Goal: Information Seeking & Learning: Understand process/instructions

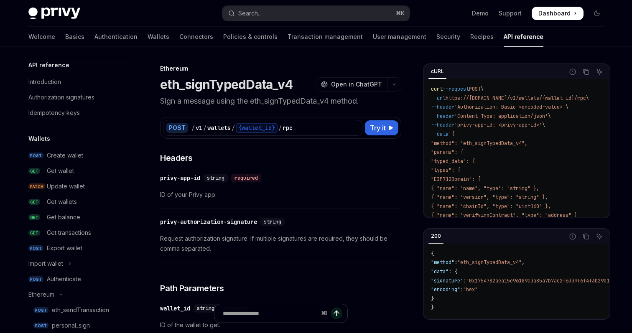
scroll to position [166, 0]
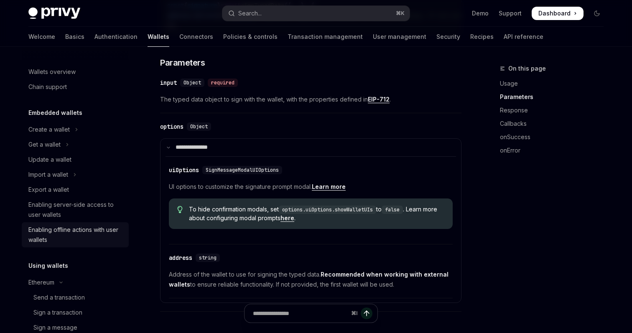
scroll to position [1, 0]
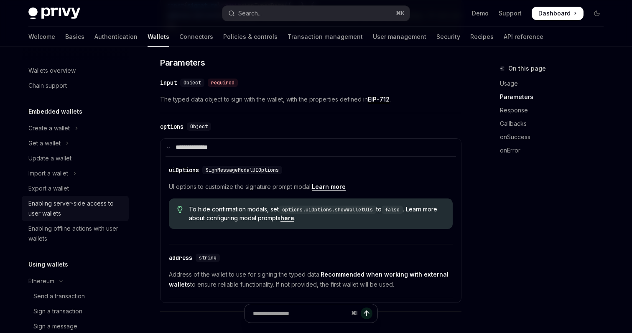
click at [79, 206] on div "Enabling server-side access to user wallets" at bounding box center [75, 209] width 95 height 20
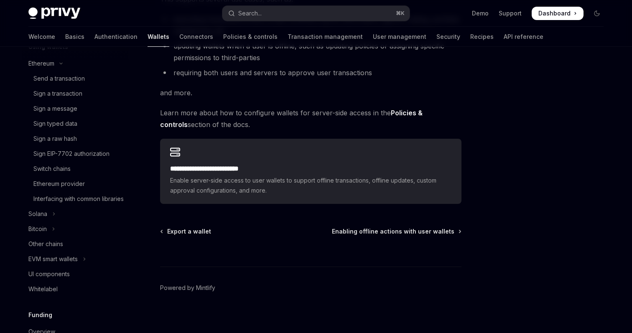
scroll to position [172, 0]
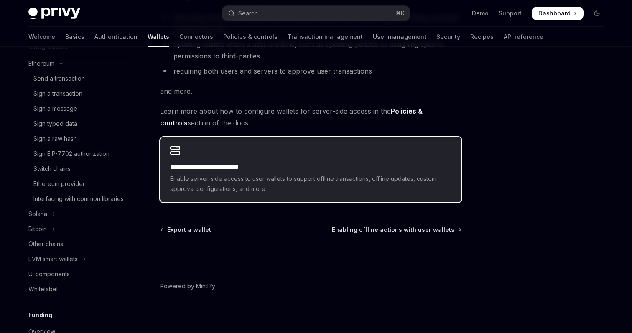
click at [303, 172] on h2 "**********" at bounding box center [310, 167] width 281 height 10
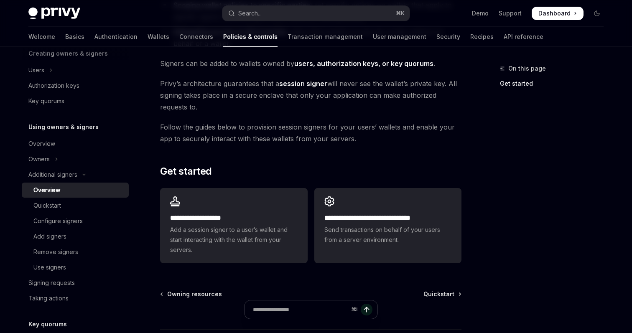
scroll to position [248, 0]
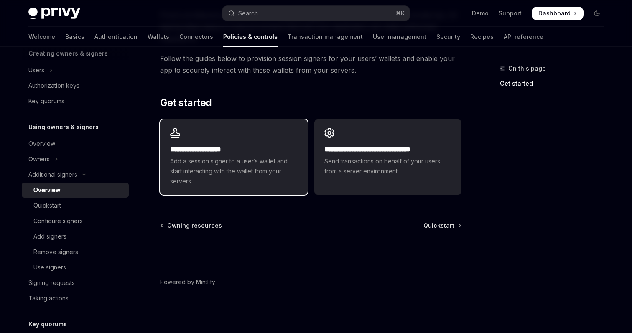
click at [263, 150] on h2 "**********" at bounding box center [233, 150] width 127 height 10
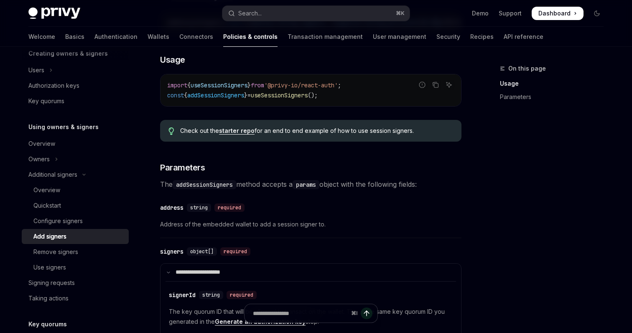
scroll to position [209, 0]
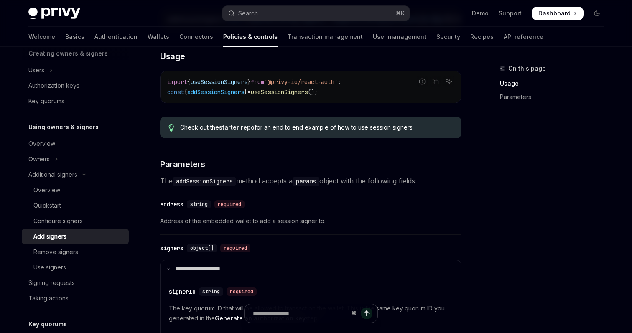
click at [245, 131] on link "starter repo" at bounding box center [237, 128] width 36 height 8
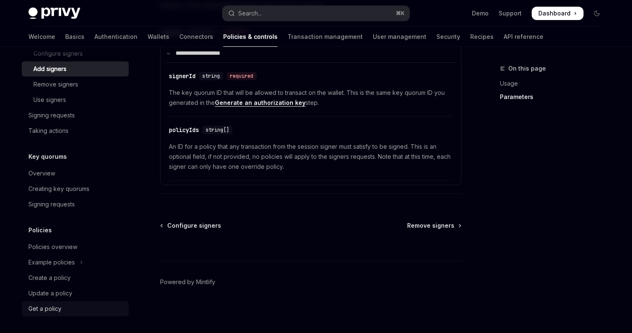
scroll to position [0, 0]
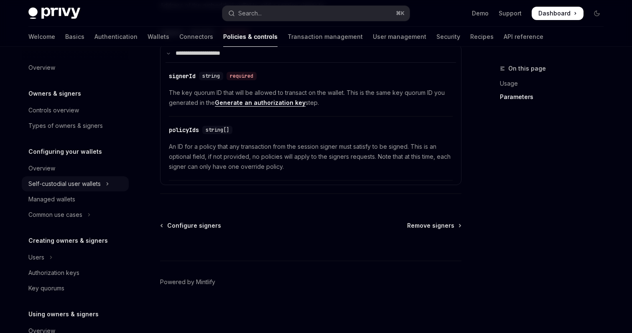
click at [77, 183] on div "Self-custodial user wallets" at bounding box center [64, 184] width 72 height 10
type textarea "*"
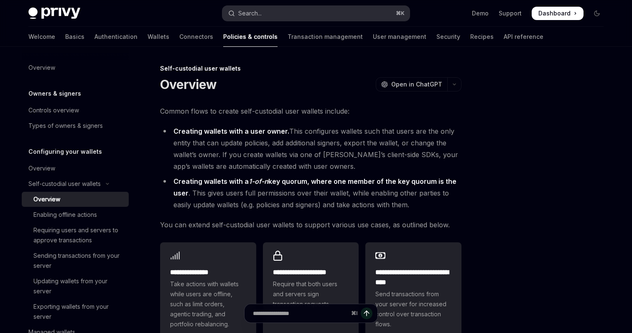
click at [264, 11] on button "Search... ⌘ K" at bounding box center [315, 13] width 187 height 15
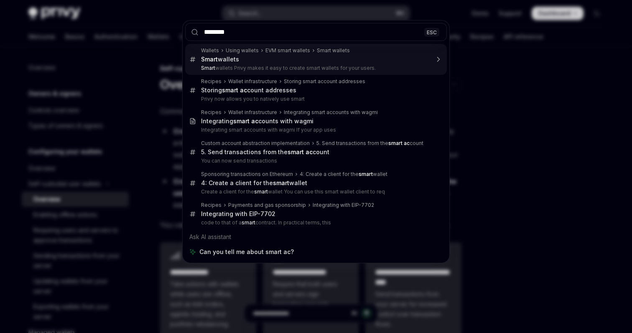
type input "*********"
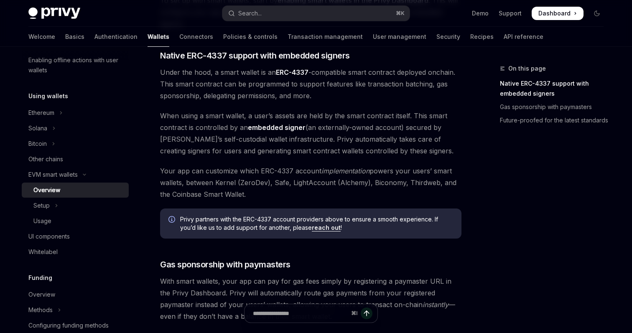
scroll to position [460, 0]
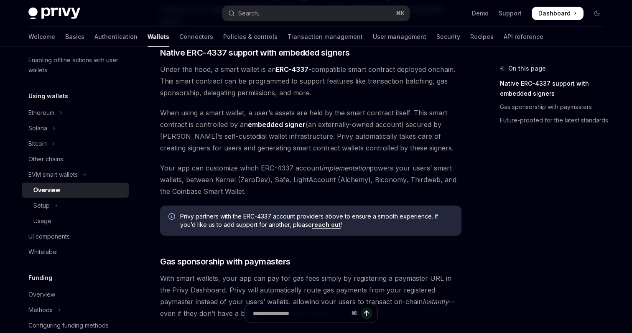
click at [285, 140] on span "When using a smart wallet, a user’s assets are held by the smart contract itsel…" at bounding box center [310, 130] width 301 height 47
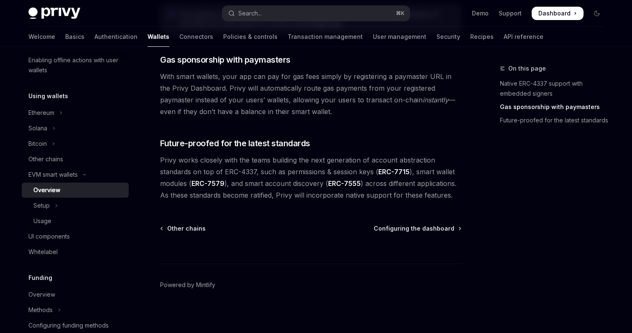
scroll to position [665, 0]
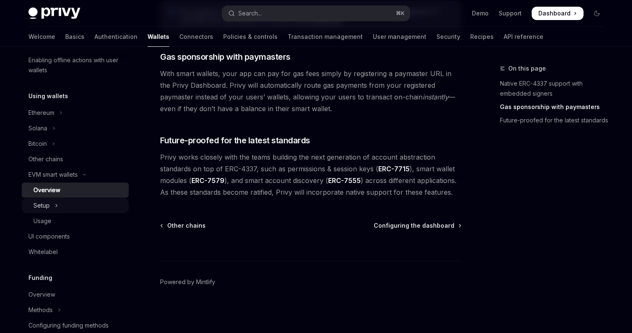
click at [89, 204] on button "Setup" at bounding box center [75, 205] width 107 height 15
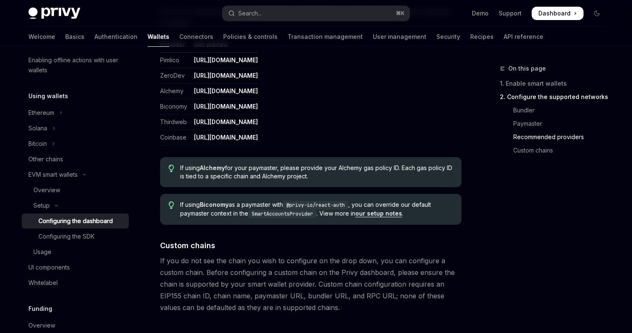
scroll to position [1144, 0]
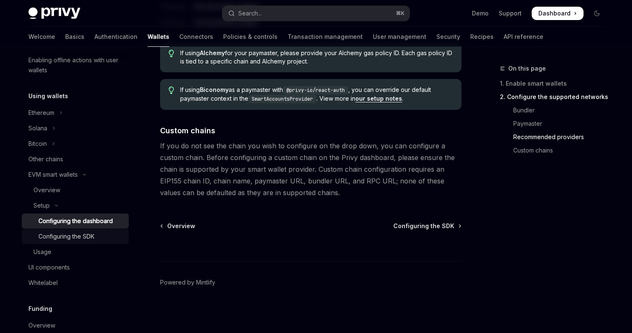
click at [70, 235] on div "Configuring the SDK" at bounding box center [66, 237] width 56 height 10
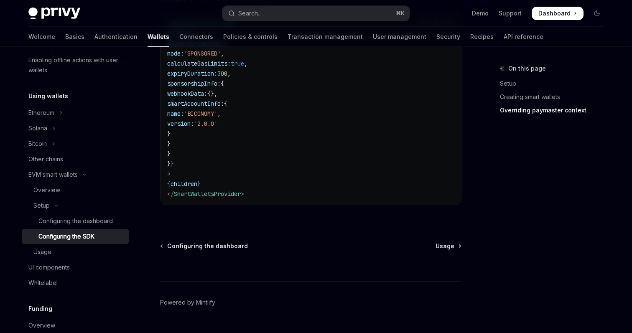
scroll to position [747, 0]
click at [78, 248] on div "Usage" at bounding box center [78, 252] width 90 height 10
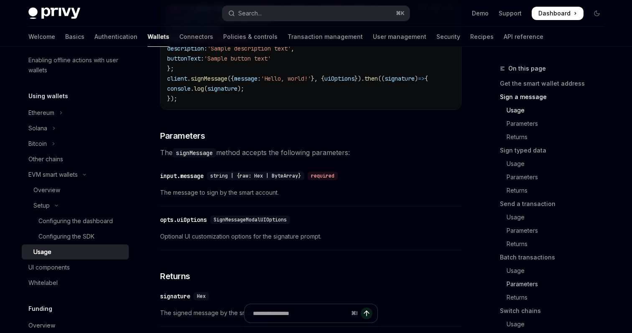
scroll to position [31, 0]
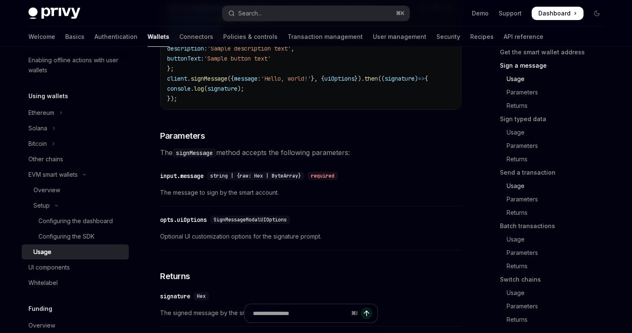
click at [527, 188] on link "Usage" at bounding box center [555, 185] width 110 height 13
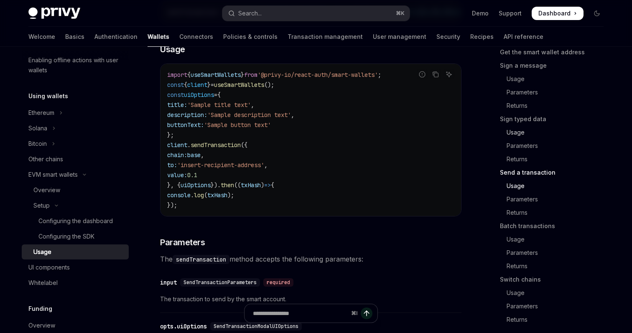
click at [519, 135] on link "Usage" at bounding box center [555, 132] width 110 height 13
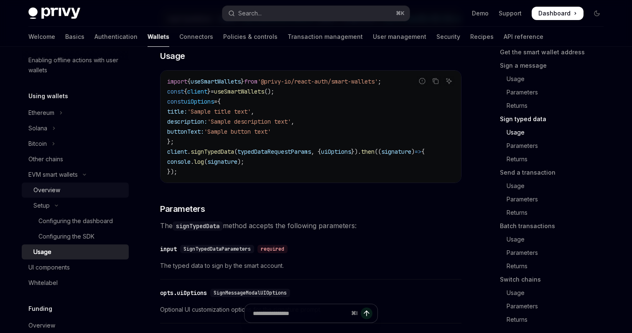
click at [53, 183] on link "Overview" at bounding box center [75, 190] width 107 height 15
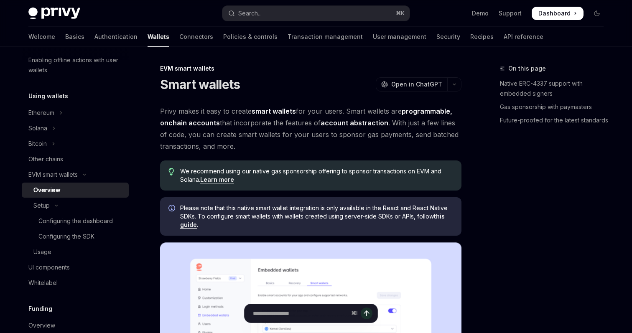
type textarea "*"
click at [288, 14] on button "Search... ⌘ K" at bounding box center [315, 13] width 187 height 15
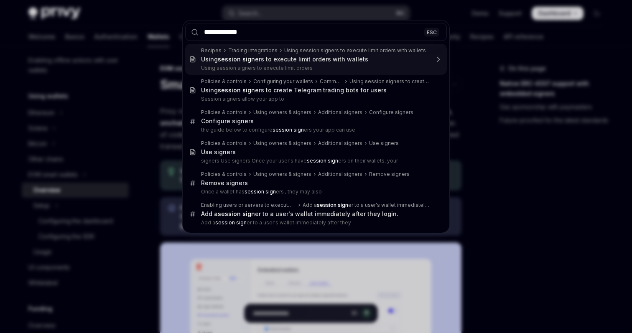
type input "**********"
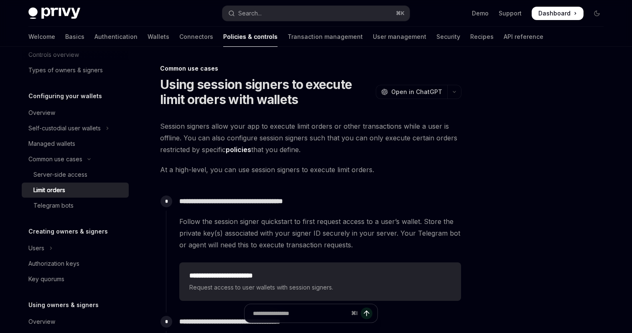
scroll to position [64, 0]
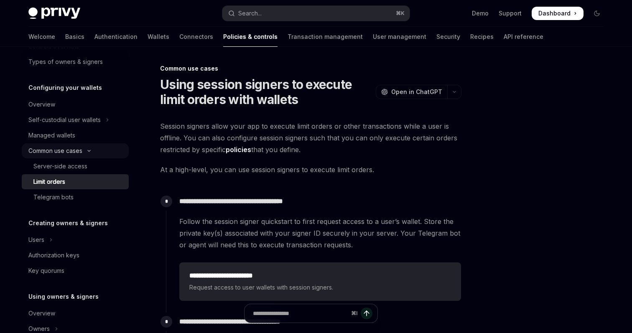
click at [61, 152] on div "Common use cases" at bounding box center [55, 151] width 54 height 10
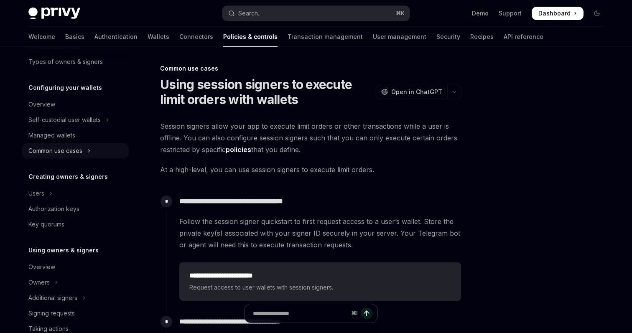
click at [61, 152] on div "Common use cases" at bounding box center [55, 151] width 54 height 10
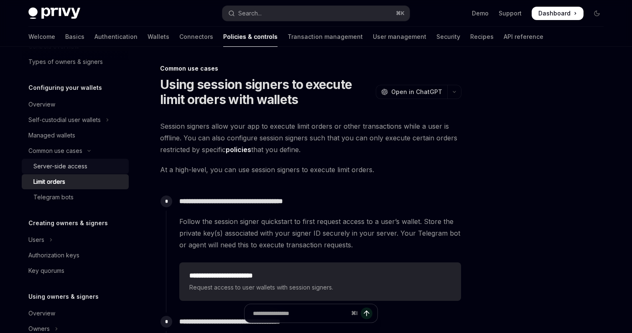
click at [64, 166] on div "Server-side access" at bounding box center [60, 166] width 54 height 10
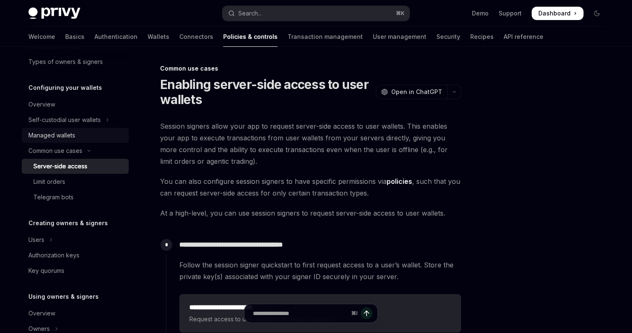
click at [67, 135] on div "Managed wallets" at bounding box center [51, 135] width 47 height 10
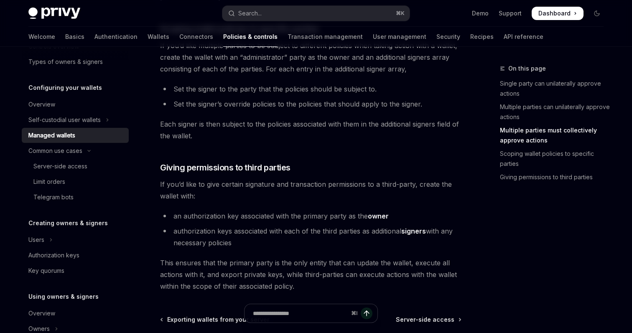
scroll to position [589, 0]
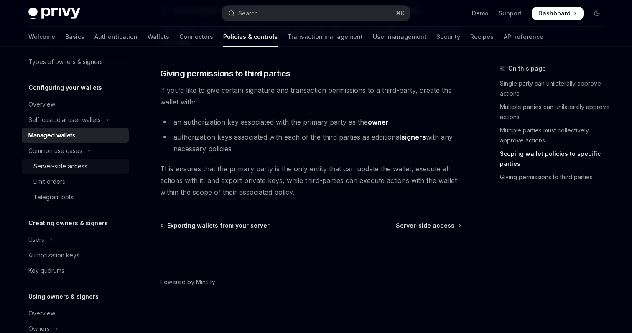
click at [89, 165] on div "Server-side access" at bounding box center [78, 166] width 90 height 10
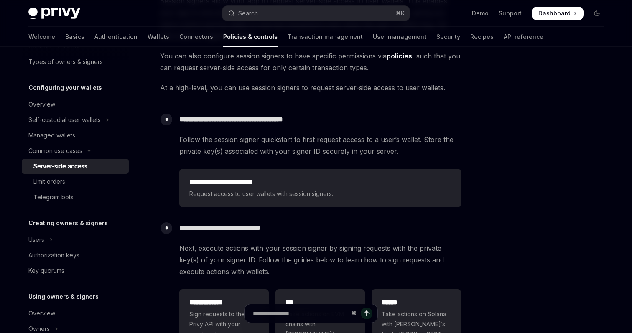
scroll to position [125, 0]
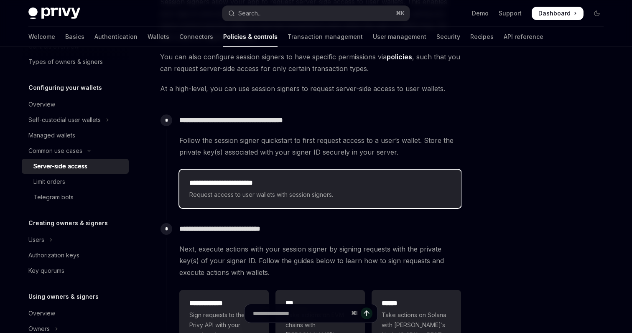
click at [306, 182] on h2 "**********" at bounding box center [320, 183] width 262 height 10
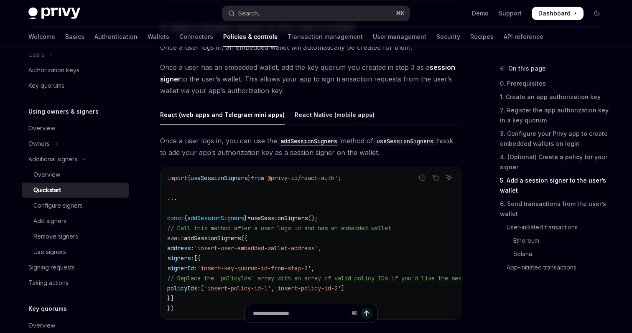
scroll to position [1319, 0]
click at [565, 205] on link "6. Send transactions from the user’s wallet" at bounding box center [555, 208] width 110 height 23
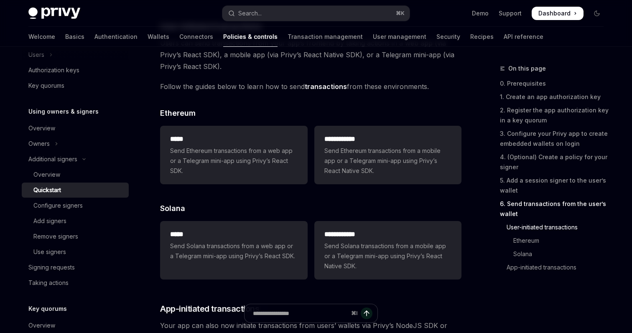
scroll to position [1752, 0]
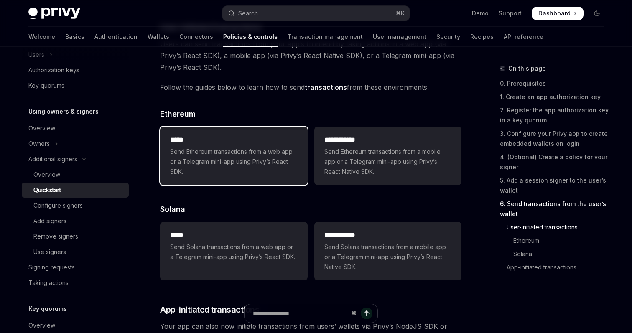
click at [248, 159] on span "Send Ethereum transactions from a web app or a Telegram mini-app using Privy’s …" at bounding box center [233, 162] width 127 height 30
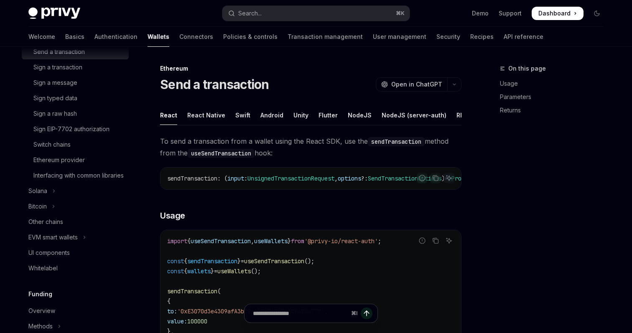
scroll to position [111, 0]
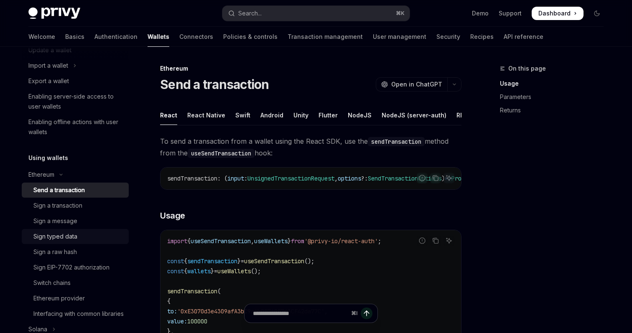
click at [69, 234] on div "Sign typed data" at bounding box center [55, 237] width 44 height 10
type textarea "*"
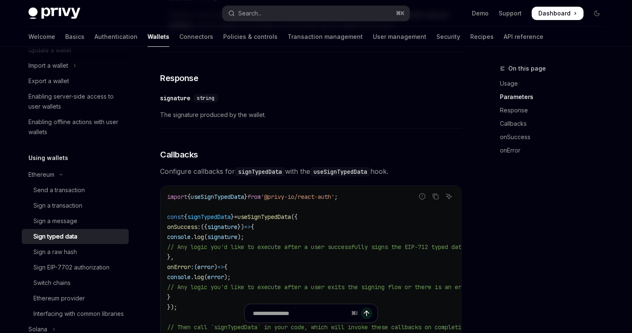
scroll to position [561, 0]
